Goal: Task Accomplishment & Management: Use online tool/utility

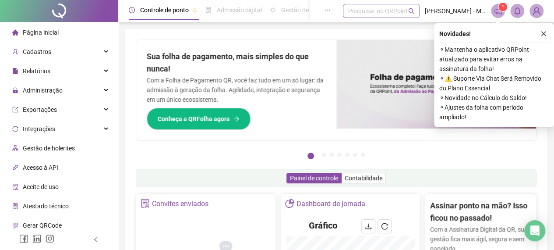
click at [395, 14] on div "Pesquisar no QRPoint" at bounding box center [381, 11] width 77 height 14
click at [31, 52] on span "Cadastros" at bounding box center [37, 51] width 28 height 7
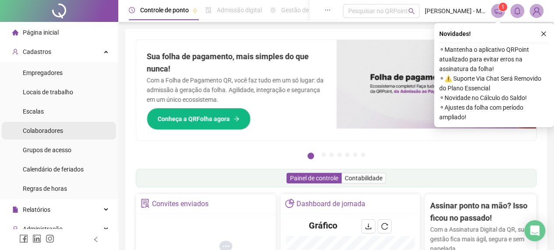
click at [53, 123] on div "Colaboradores" at bounding box center [43, 131] width 40 height 18
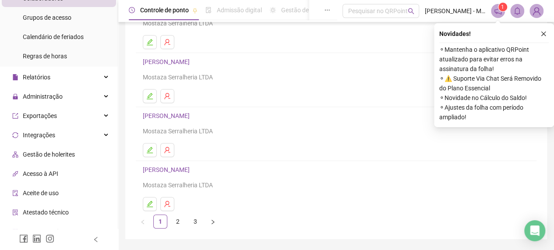
scroll to position [131, 0]
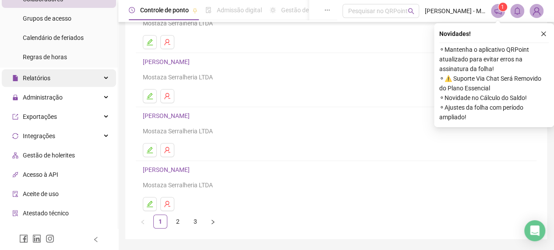
click at [96, 78] on div "Relatórios" at bounding box center [59, 78] width 114 height 18
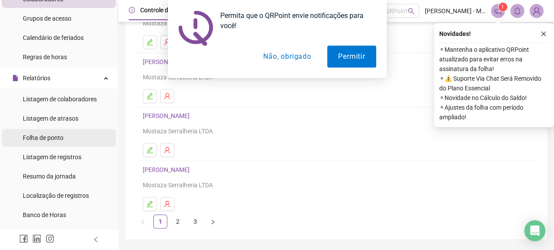
click at [57, 138] on span "Folha de ponto" at bounding box center [43, 137] width 41 height 7
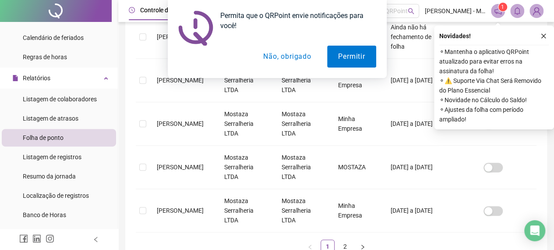
scroll to position [399, 0]
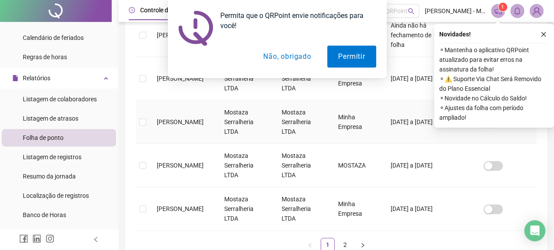
click at [179, 118] on span "[PERSON_NAME]" at bounding box center [180, 121] width 47 height 7
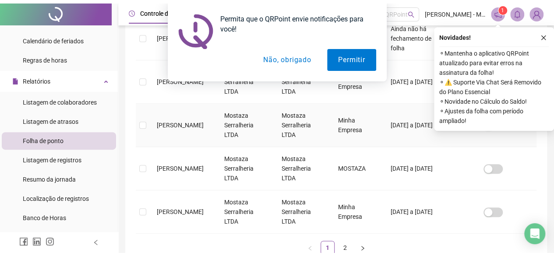
scroll to position [54, 0]
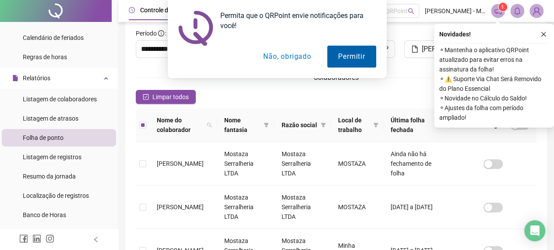
click at [352, 54] on button "Permitir" at bounding box center [351, 57] width 49 height 22
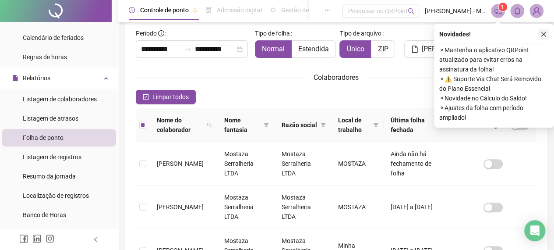
click at [543, 32] on icon "close" at bounding box center [543, 34] width 6 height 6
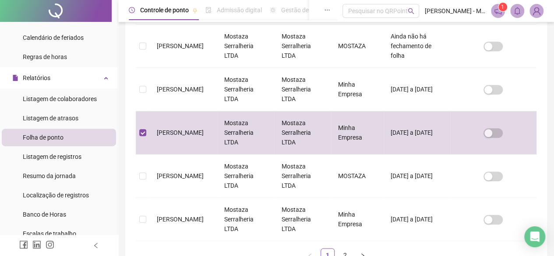
scroll to position [390, 0]
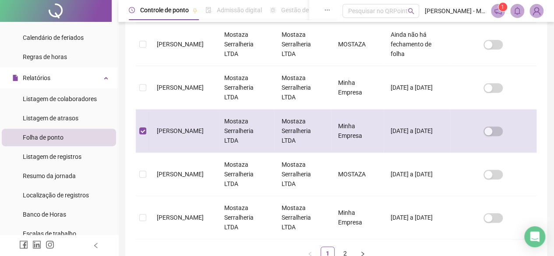
click at [178, 133] on td "[PERSON_NAME]" at bounding box center [183, 130] width 67 height 43
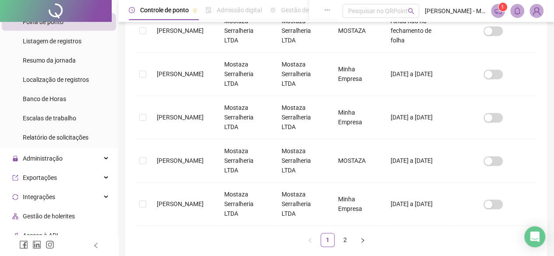
scroll to position [245, 0]
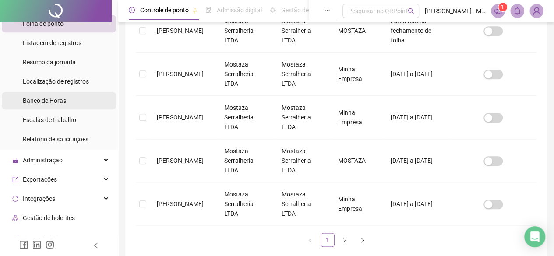
click at [66, 99] on li "Banco de Horas" at bounding box center [59, 101] width 114 height 18
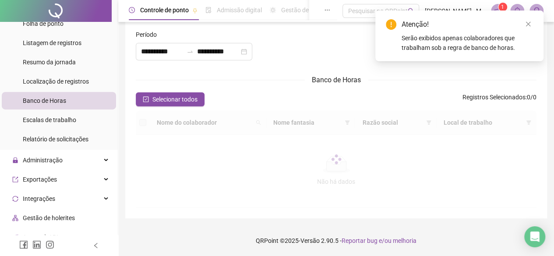
type input "**********"
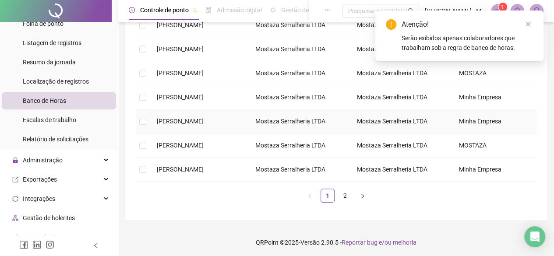
click at [202, 122] on span "[PERSON_NAME]" at bounding box center [180, 121] width 47 height 7
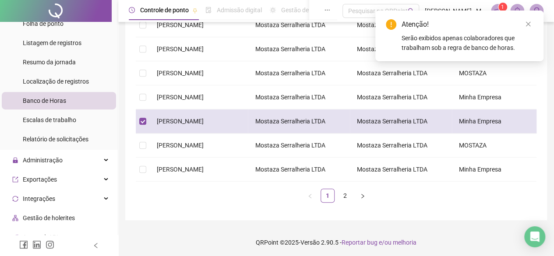
click at [202, 122] on span "[PERSON_NAME]" at bounding box center [180, 121] width 47 height 7
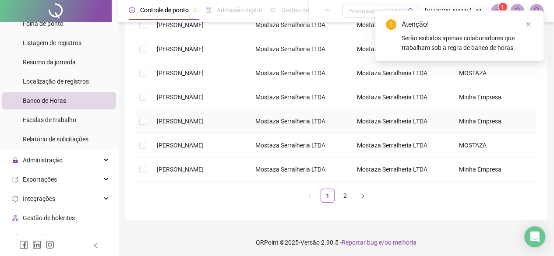
click at [201, 121] on span "[PERSON_NAME]" at bounding box center [180, 121] width 47 height 7
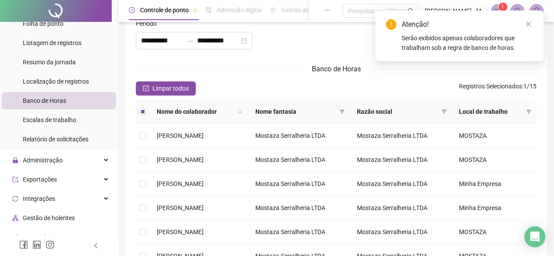
scroll to position [0, 0]
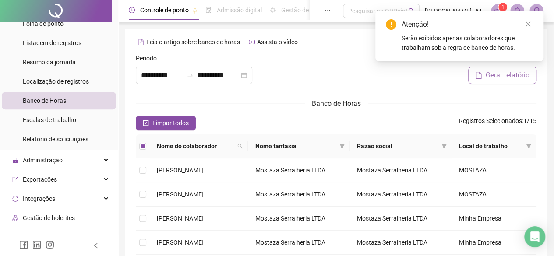
click at [520, 74] on span "Gerar relatório" at bounding box center [508, 75] width 44 height 11
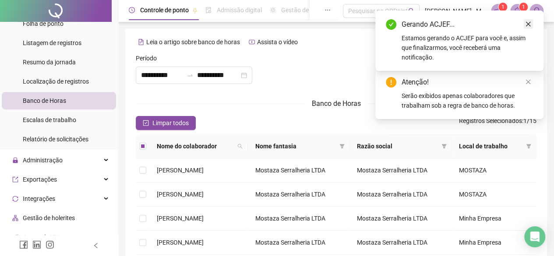
click at [527, 24] on icon "close" at bounding box center [528, 24] width 6 height 6
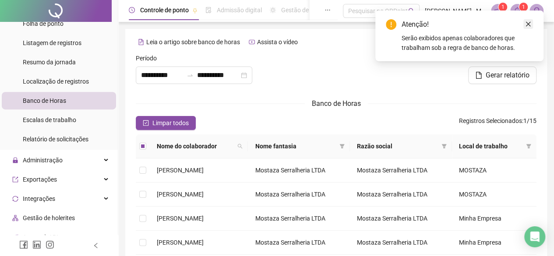
click at [526, 24] on icon "close" at bounding box center [528, 24] width 6 height 6
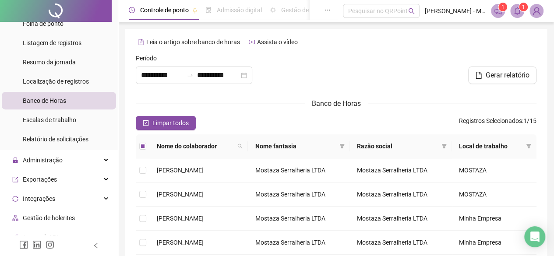
click at [118, 74] on div "**********" at bounding box center [336, 237] width 436 height 475
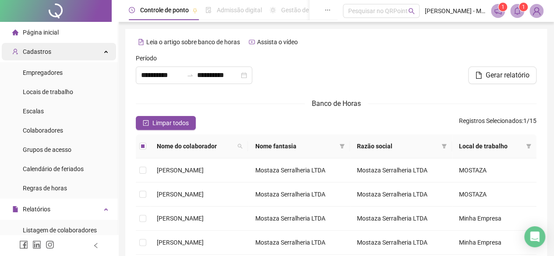
click at [56, 50] on div "Cadastros" at bounding box center [59, 52] width 114 height 18
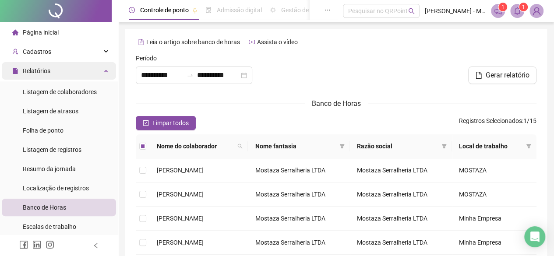
click at [67, 77] on div "Relatórios" at bounding box center [59, 71] width 114 height 18
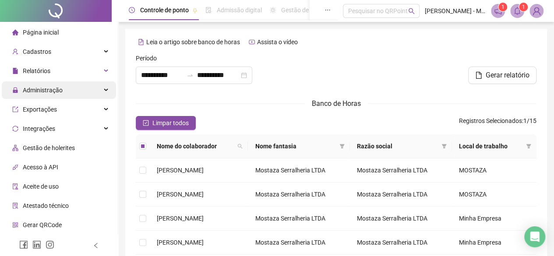
click at [72, 91] on div "Administração" at bounding box center [59, 90] width 114 height 18
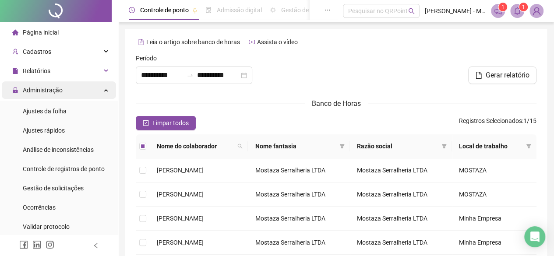
click at [69, 91] on div "Administração" at bounding box center [59, 90] width 114 height 18
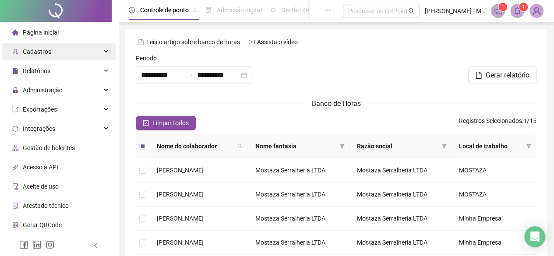
click at [69, 49] on div "Cadastros" at bounding box center [59, 52] width 114 height 18
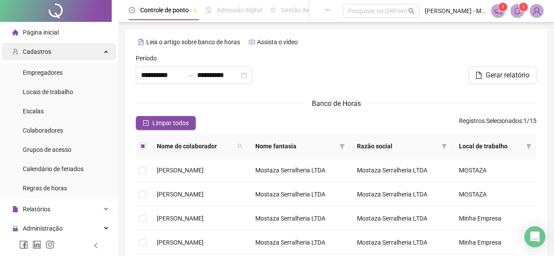
click at [57, 52] on div "Cadastros" at bounding box center [59, 52] width 114 height 18
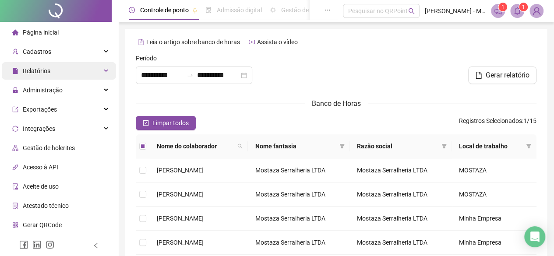
click at [58, 75] on div "Relatórios" at bounding box center [59, 71] width 114 height 18
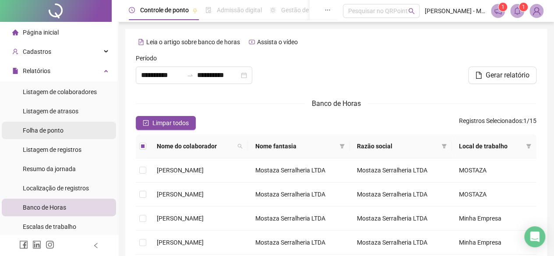
click at [57, 133] on span "Folha de ponto" at bounding box center [43, 130] width 41 height 7
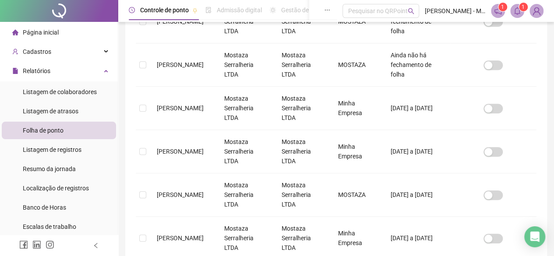
scroll to position [355, 0]
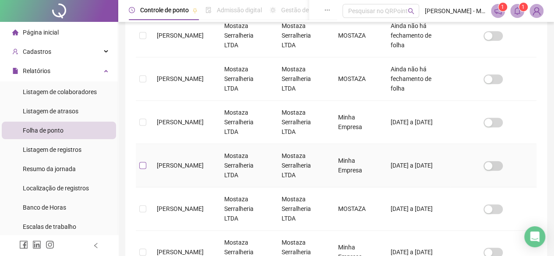
click at [145, 161] on label at bounding box center [142, 166] width 7 height 10
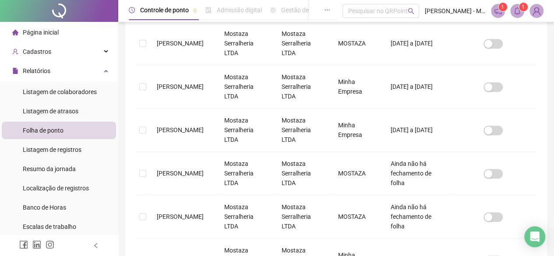
scroll to position [448, 0]
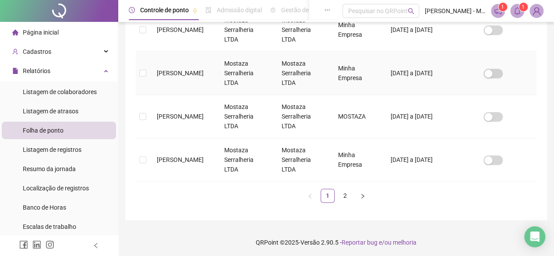
click at [191, 70] on span "[PERSON_NAME]" at bounding box center [180, 73] width 47 height 7
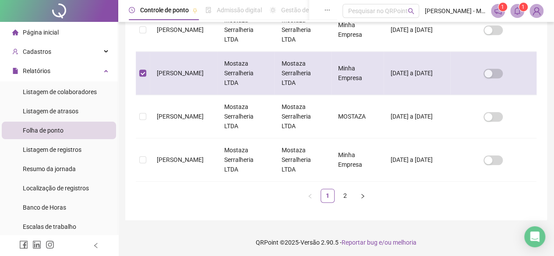
scroll to position [51, 0]
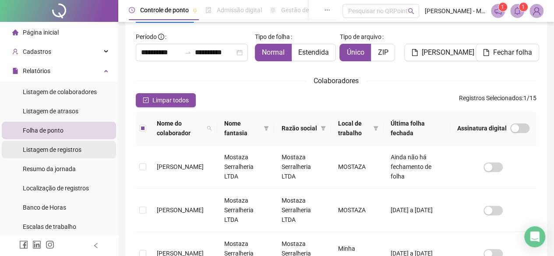
click at [60, 148] on span "Listagem de registros" at bounding box center [52, 149] width 59 height 7
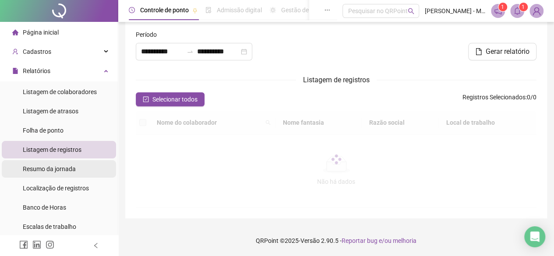
type input "**********"
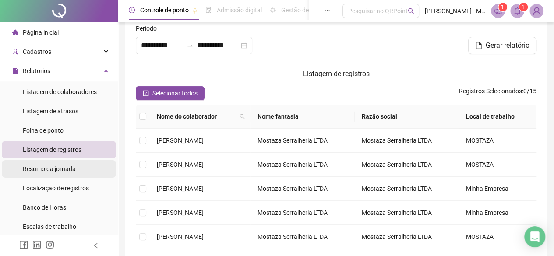
scroll to position [51, 0]
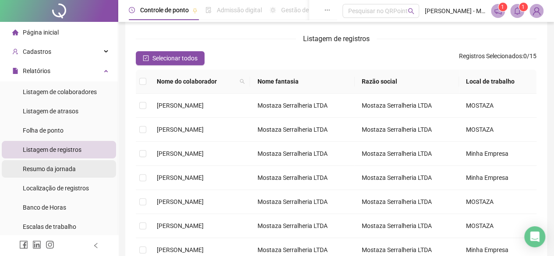
click at [73, 169] on span "Resumo da jornada" at bounding box center [49, 168] width 53 height 7
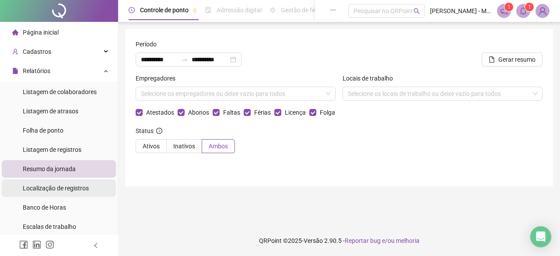
click at [81, 189] on span "Localização de registros" at bounding box center [56, 188] width 66 height 7
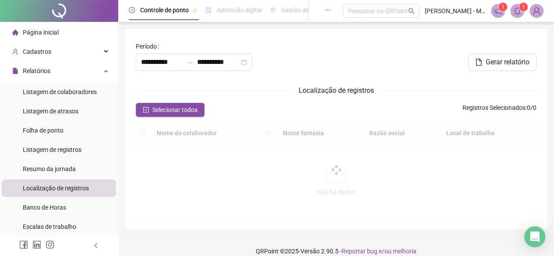
type input "**********"
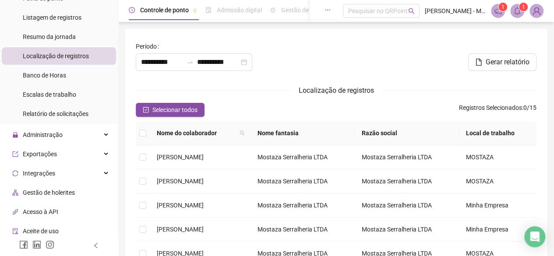
scroll to position [132, 0]
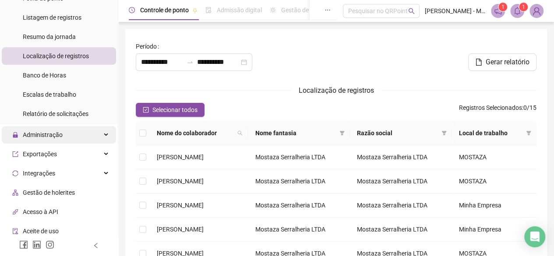
click at [90, 135] on div "Administração" at bounding box center [59, 135] width 114 height 18
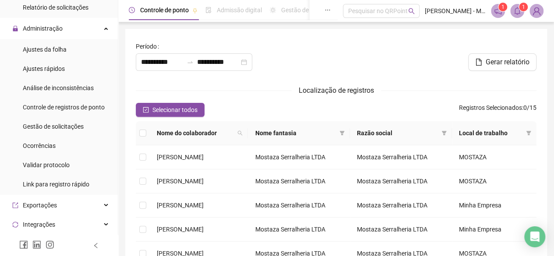
scroll to position [237, 0]
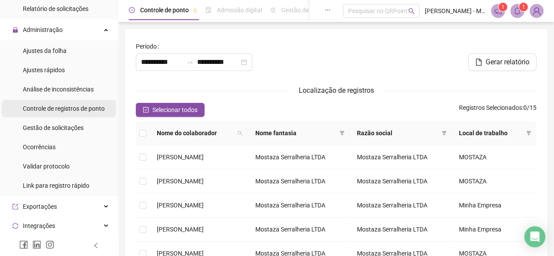
click at [84, 112] on span "Controle de registros de ponto" at bounding box center [64, 108] width 82 height 7
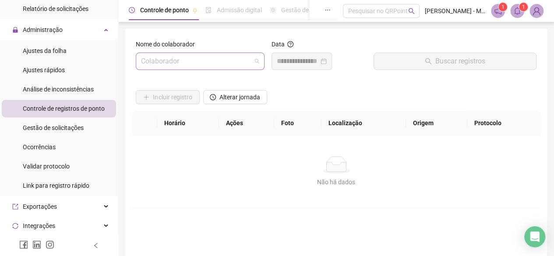
click at [188, 61] on input "search" at bounding box center [196, 61] width 110 height 17
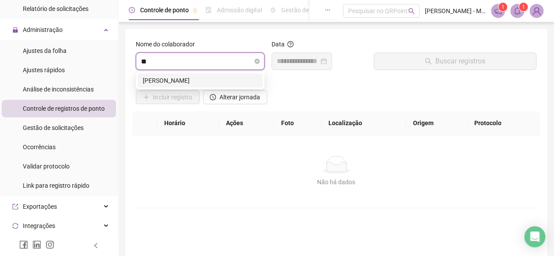
type input "***"
click at [195, 78] on div "[PERSON_NAME]" at bounding box center [200, 81] width 115 height 10
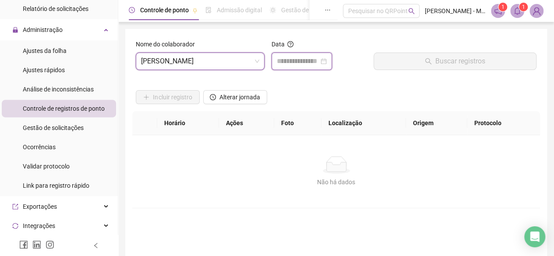
click at [297, 63] on input at bounding box center [298, 61] width 42 height 11
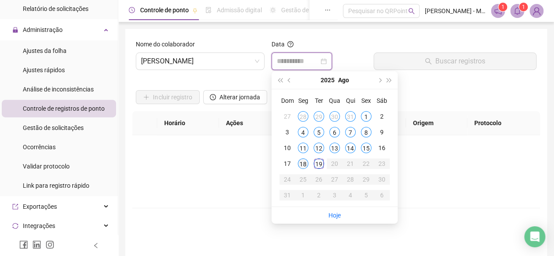
type input "**********"
click at [304, 161] on div "18" at bounding box center [303, 163] width 11 height 11
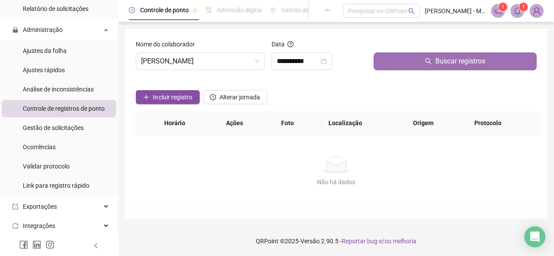
click at [428, 58] on icon "search" at bounding box center [428, 61] width 7 height 7
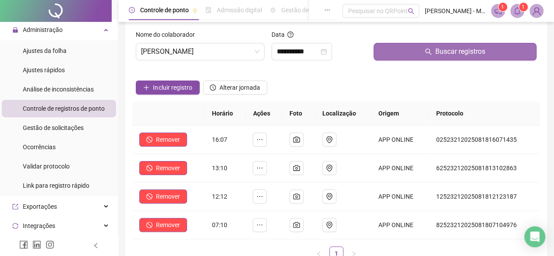
scroll to position [4, 0]
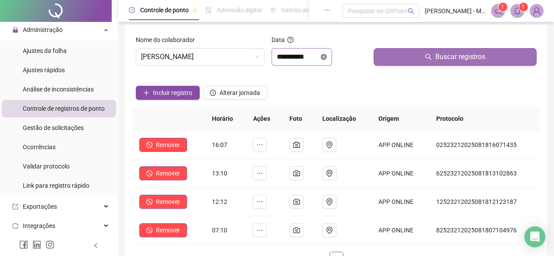
click at [327, 56] on icon "close-circle" at bounding box center [323, 57] width 6 height 6
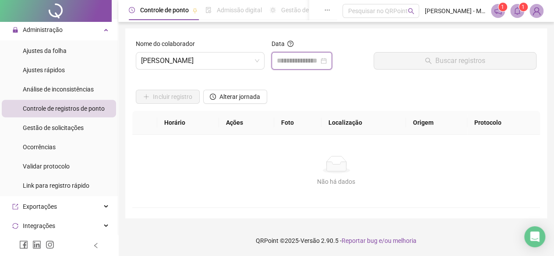
click at [306, 57] on input at bounding box center [298, 61] width 42 height 11
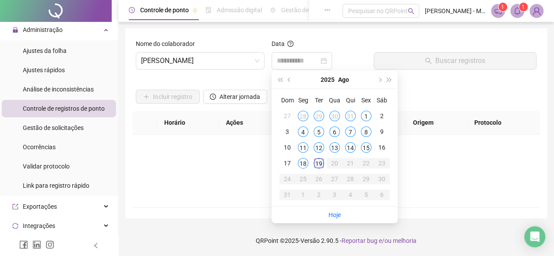
click at [318, 160] on div "19" at bounding box center [318, 163] width 11 height 11
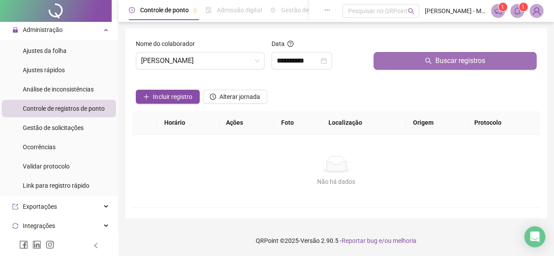
click at [433, 54] on button "Buscar registros" at bounding box center [454, 61] width 163 height 18
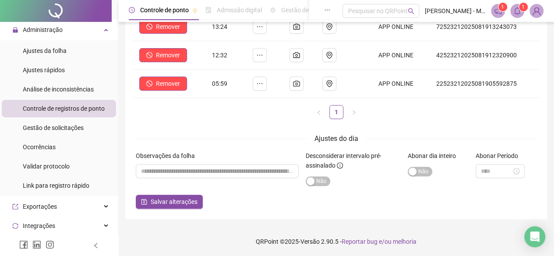
scroll to position [0, 0]
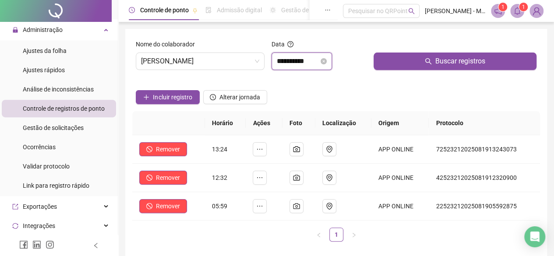
click at [309, 62] on input "**********" at bounding box center [298, 61] width 42 height 11
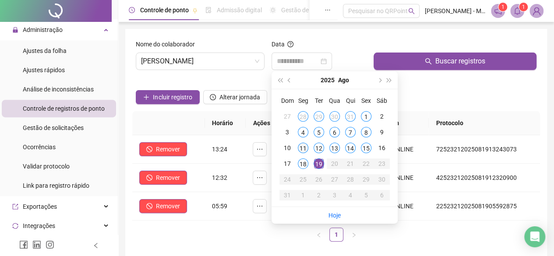
click at [304, 148] on div "11" at bounding box center [303, 148] width 11 height 11
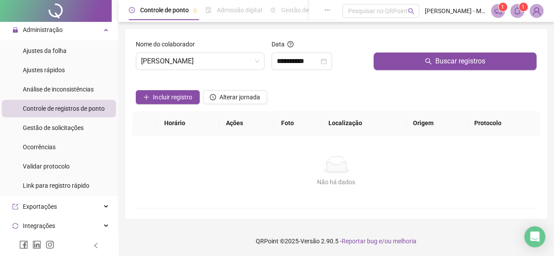
scroll to position [7, 0]
click at [290, 56] on input "**********" at bounding box center [298, 61] width 42 height 11
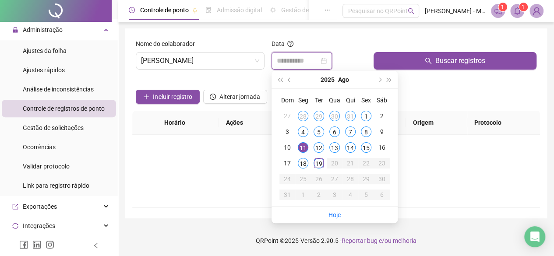
type input "**********"
click at [304, 142] on div "11" at bounding box center [303, 147] width 11 height 11
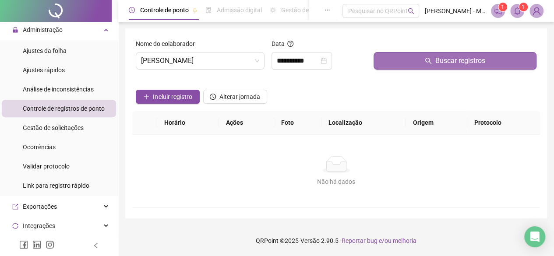
click at [394, 53] on button "Buscar registros" at bounding box center [454, 61] width 163 height 18
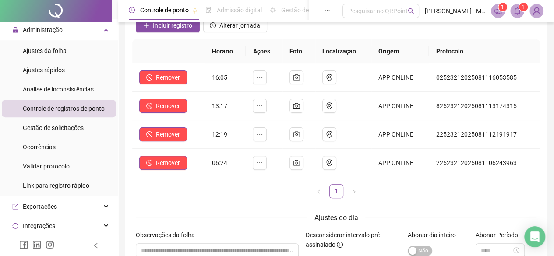
scroll to position [73, 0]
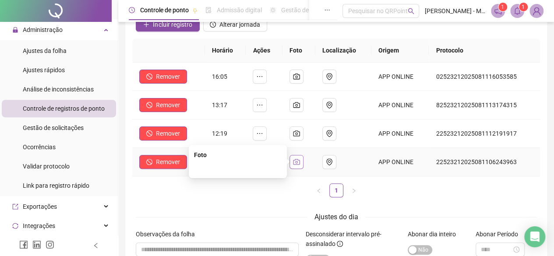
click at [300, 162] on icon "camera" at bounding box center [296, 161] width 7 height 7
